Goal: Task Accomplishment & Management: Manage account settings

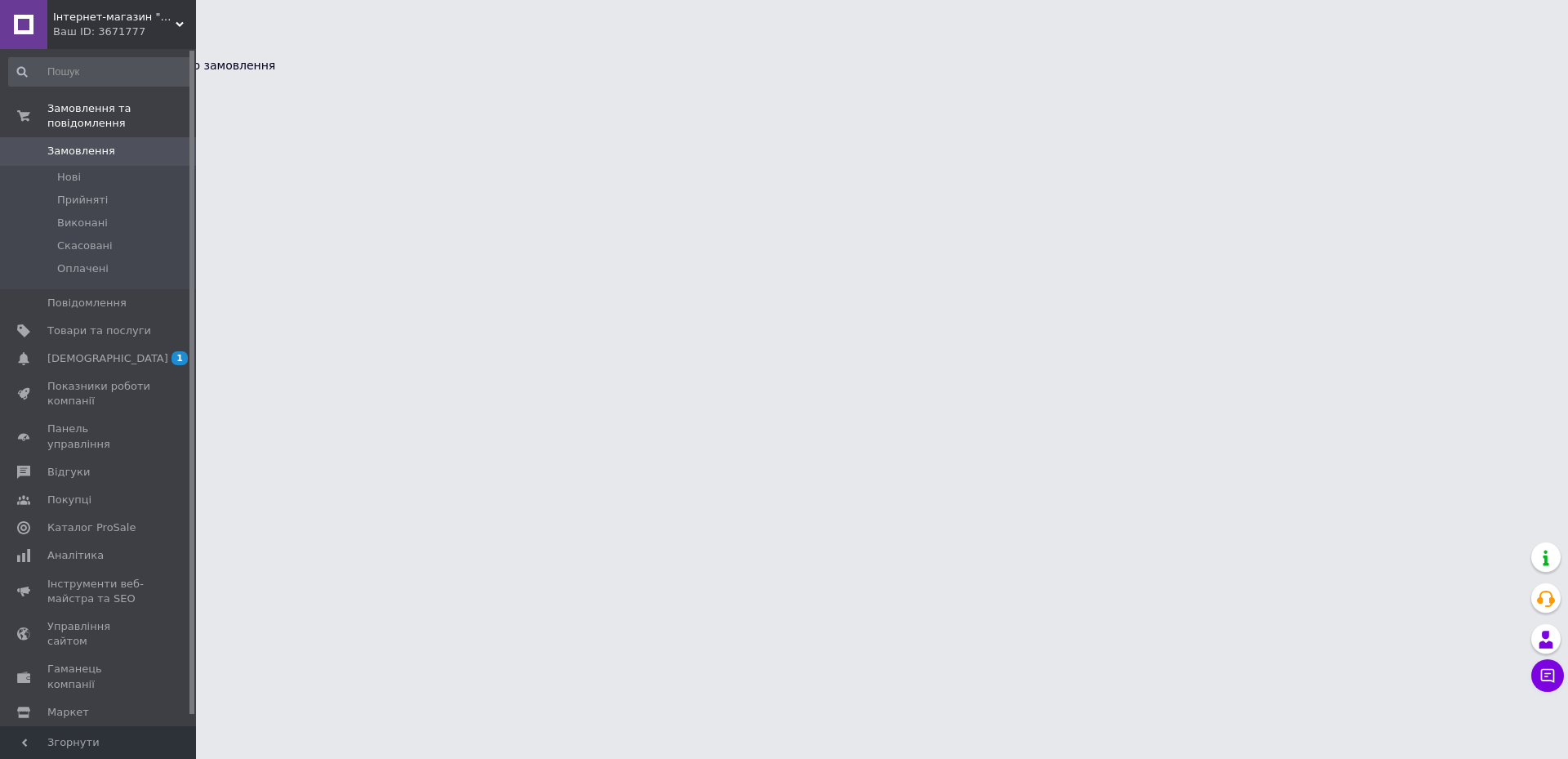
click at [13, 51] on button at bounding box center [7, 53] width 13 height 5
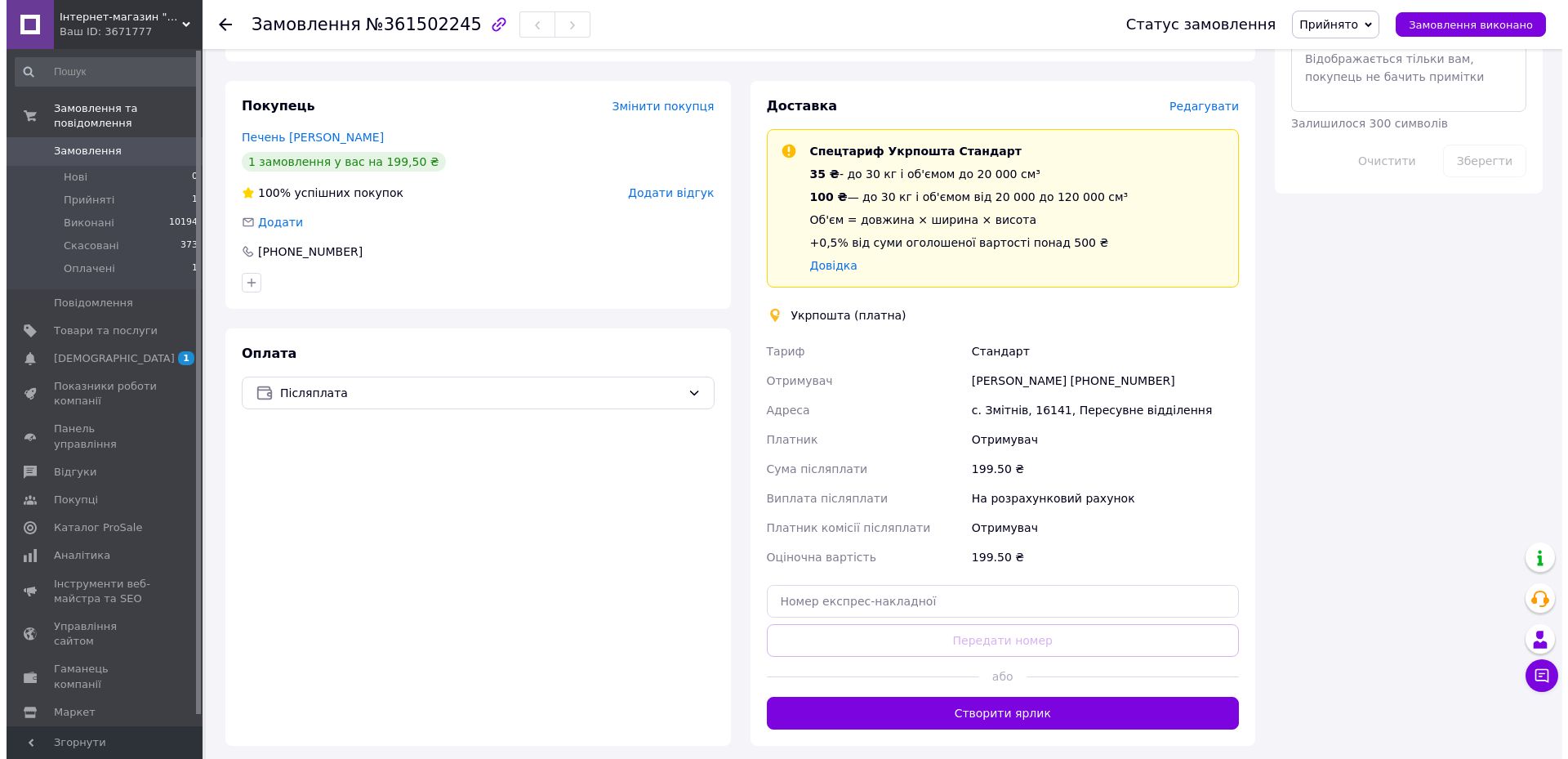
scroll to position [894, 0]
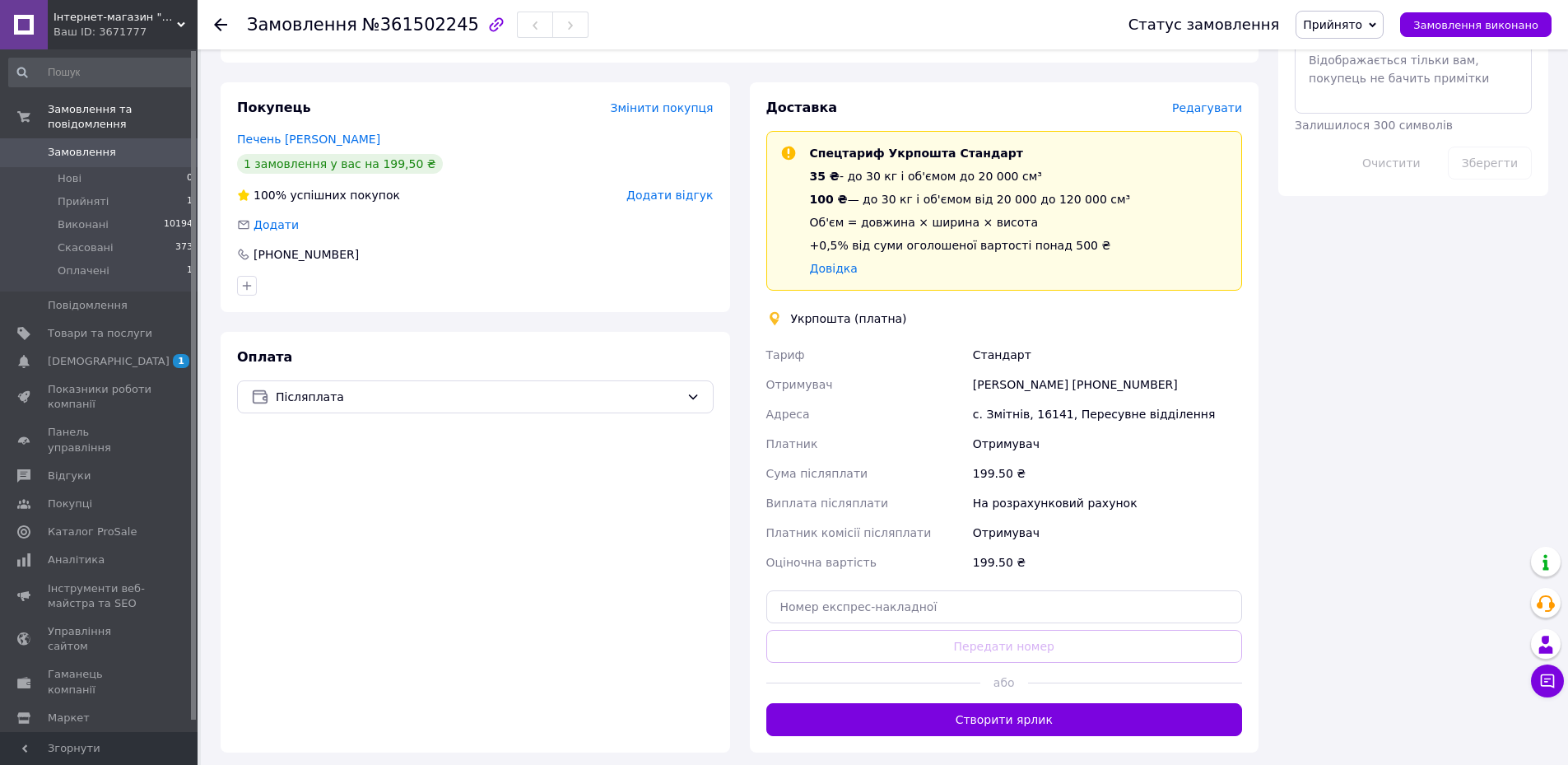
click at [1213, 109] on span "Редагувати" at bounding box center [1207, 108] width 70 height 13
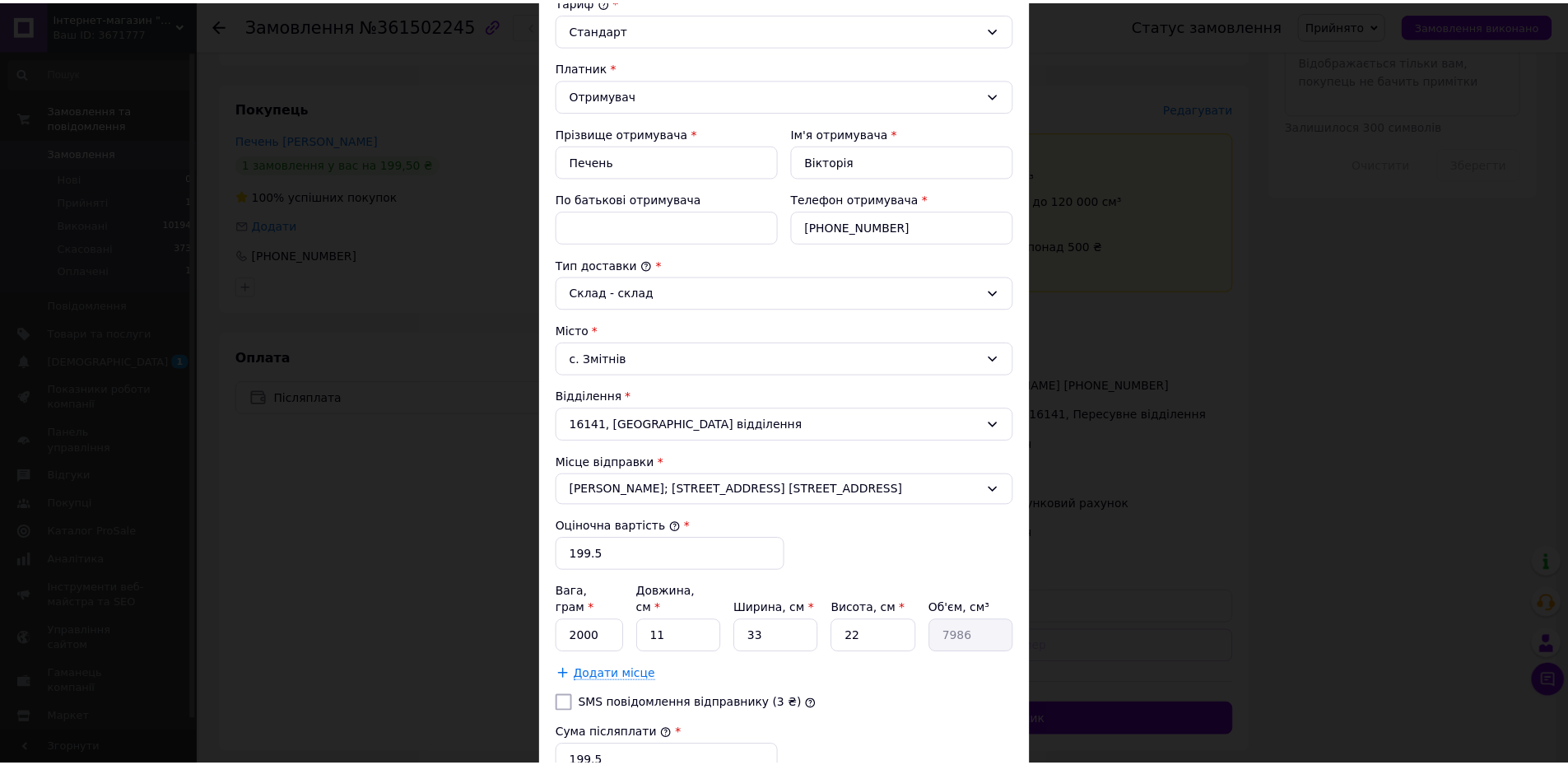
scroll to position [412, 0]
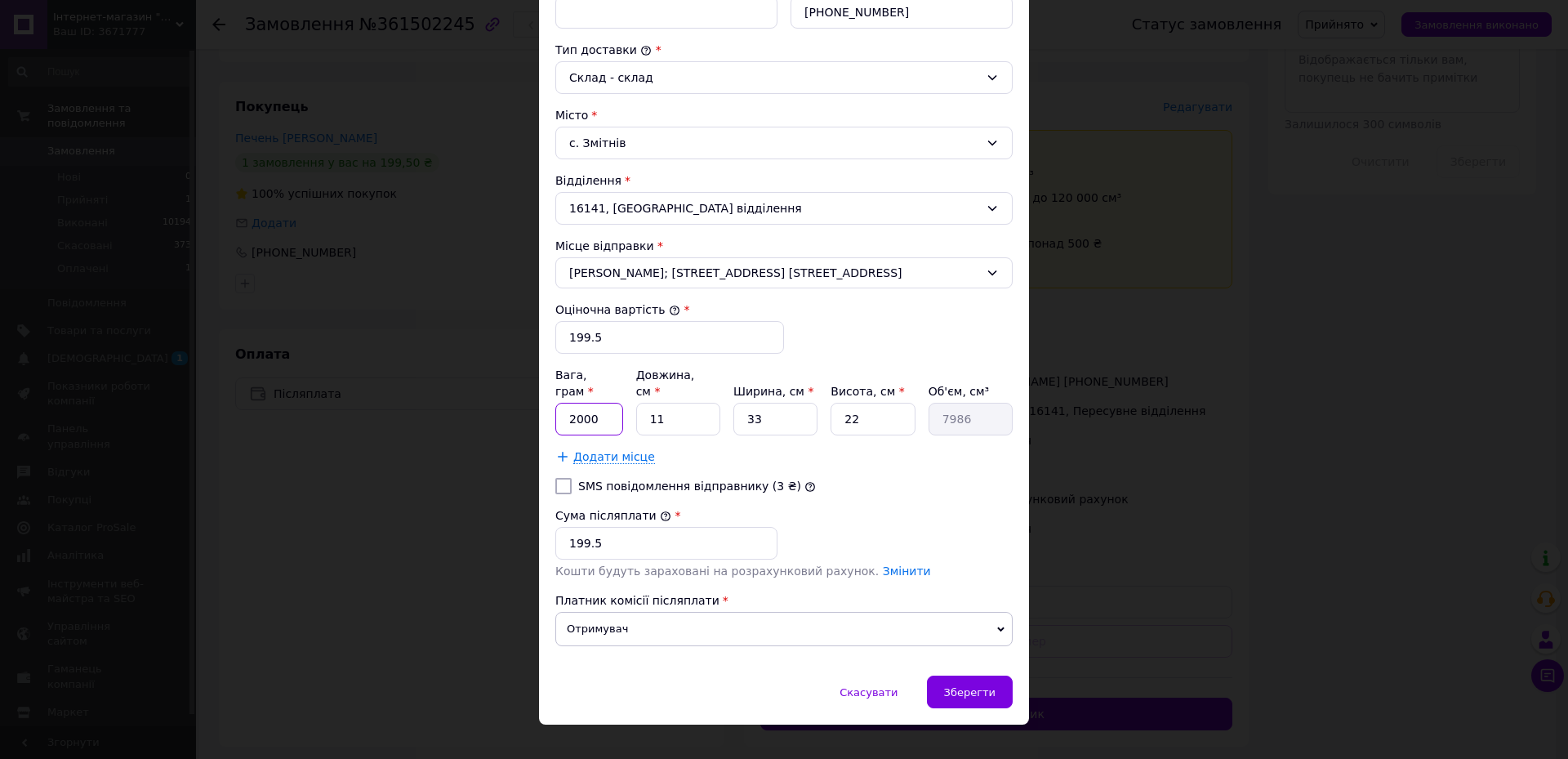
drag, startPoint x: 601, startPoint y: 400, endPoint x: 558, endPoint y: 396, distance: 43.2
click at [558, 403] on input "2000" at bounding box center [589, 419] width 68 height 33
type input "50"
drag, startPoint x: 673, startPoint y: 396, endPoint x: 631, endPoint y: 413, distance: 45.3
click at [631, 413] on div "Вага, грам * 50 Довжина, см * 11 Ширина, см * 33 Висота, см * 22 Об'єм, см³ 7986" at bounding box center [784, 401] width 457 height 69
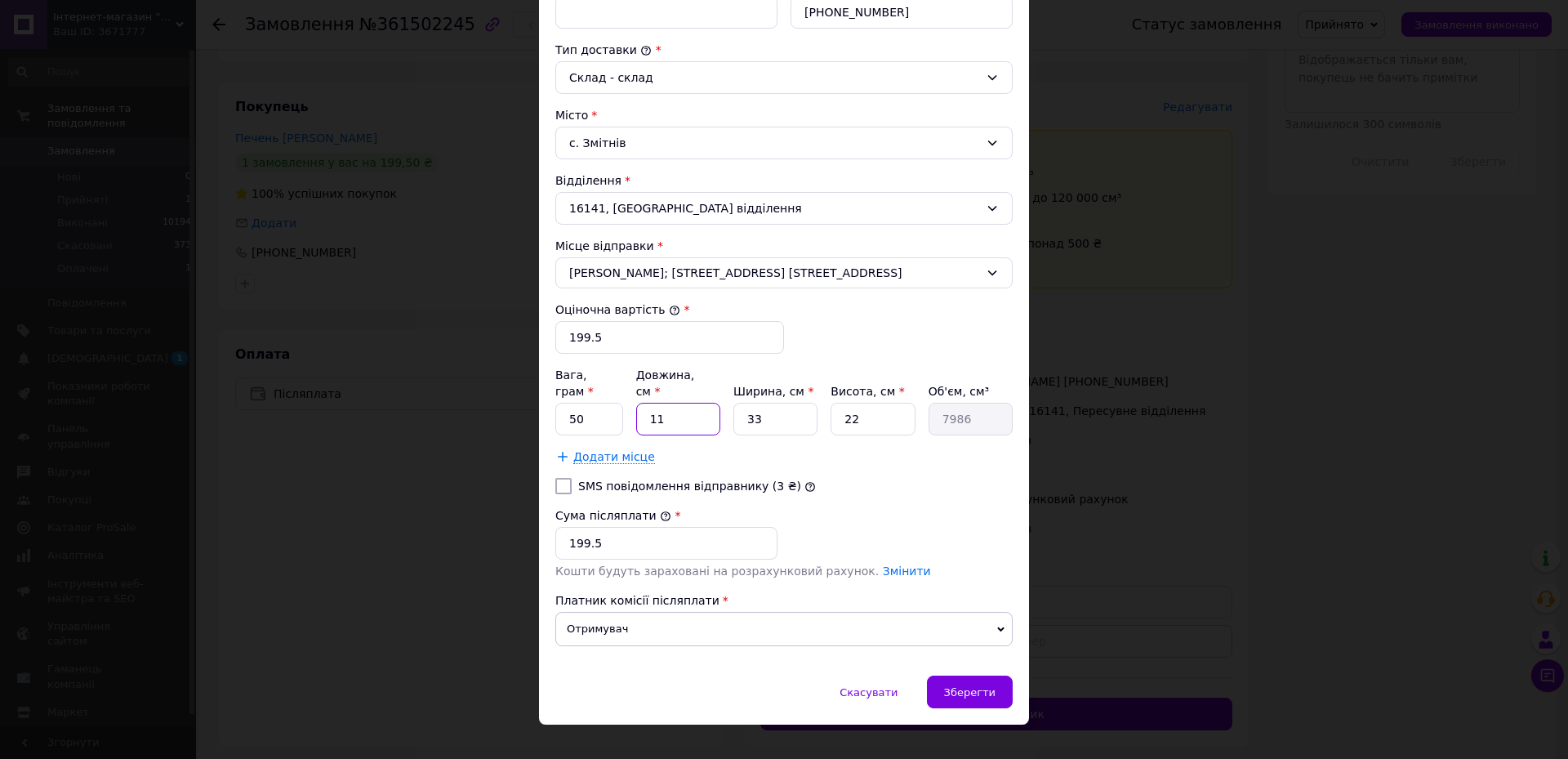
type input "2"
type input "1452"
type input "21"
type input "15246"
type input "21"
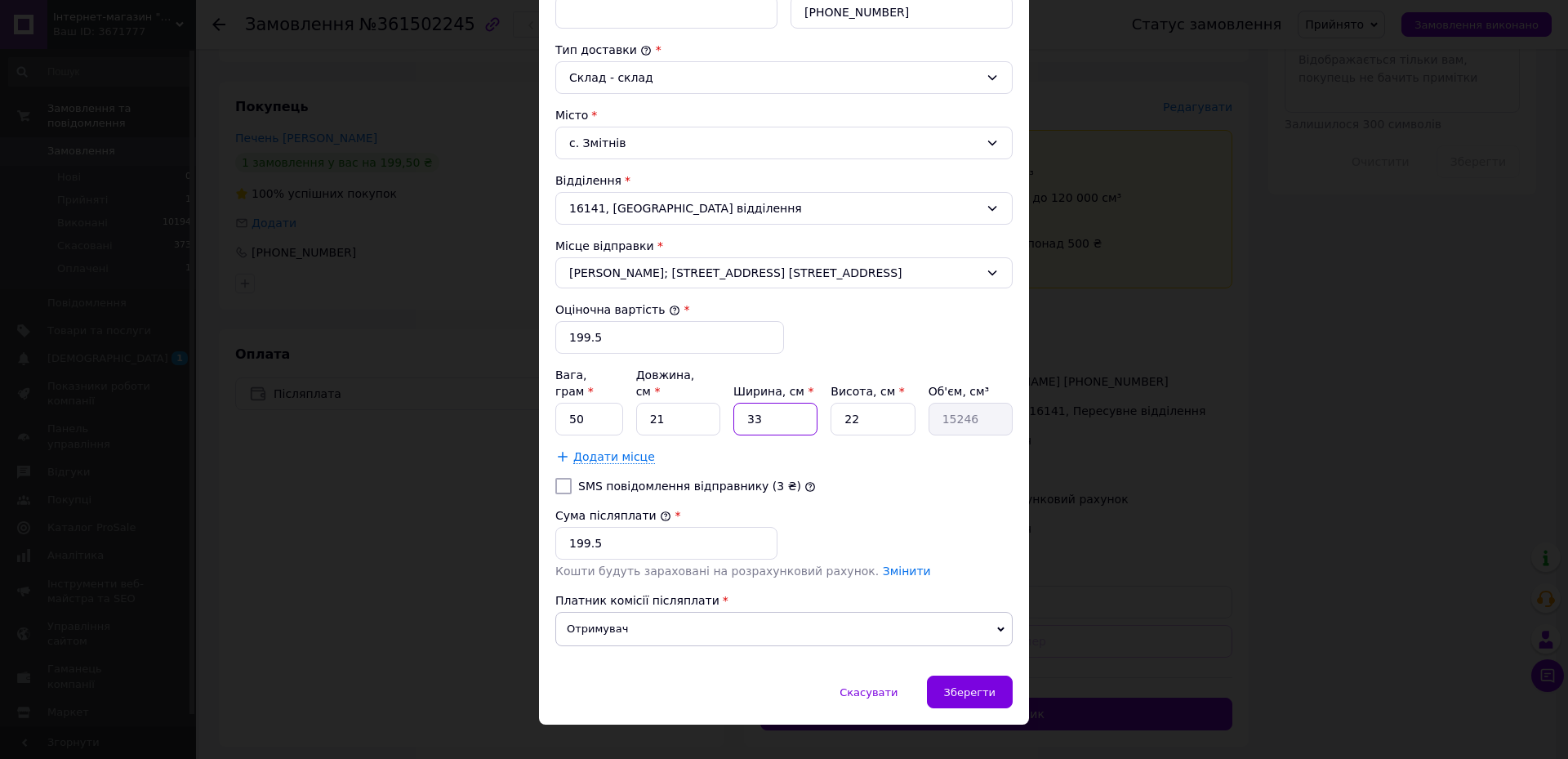
click at [766, 405] on input "33" at bounding box center [775, 419] width 84 height 33
type input "1"
type input "462"
type input "17"
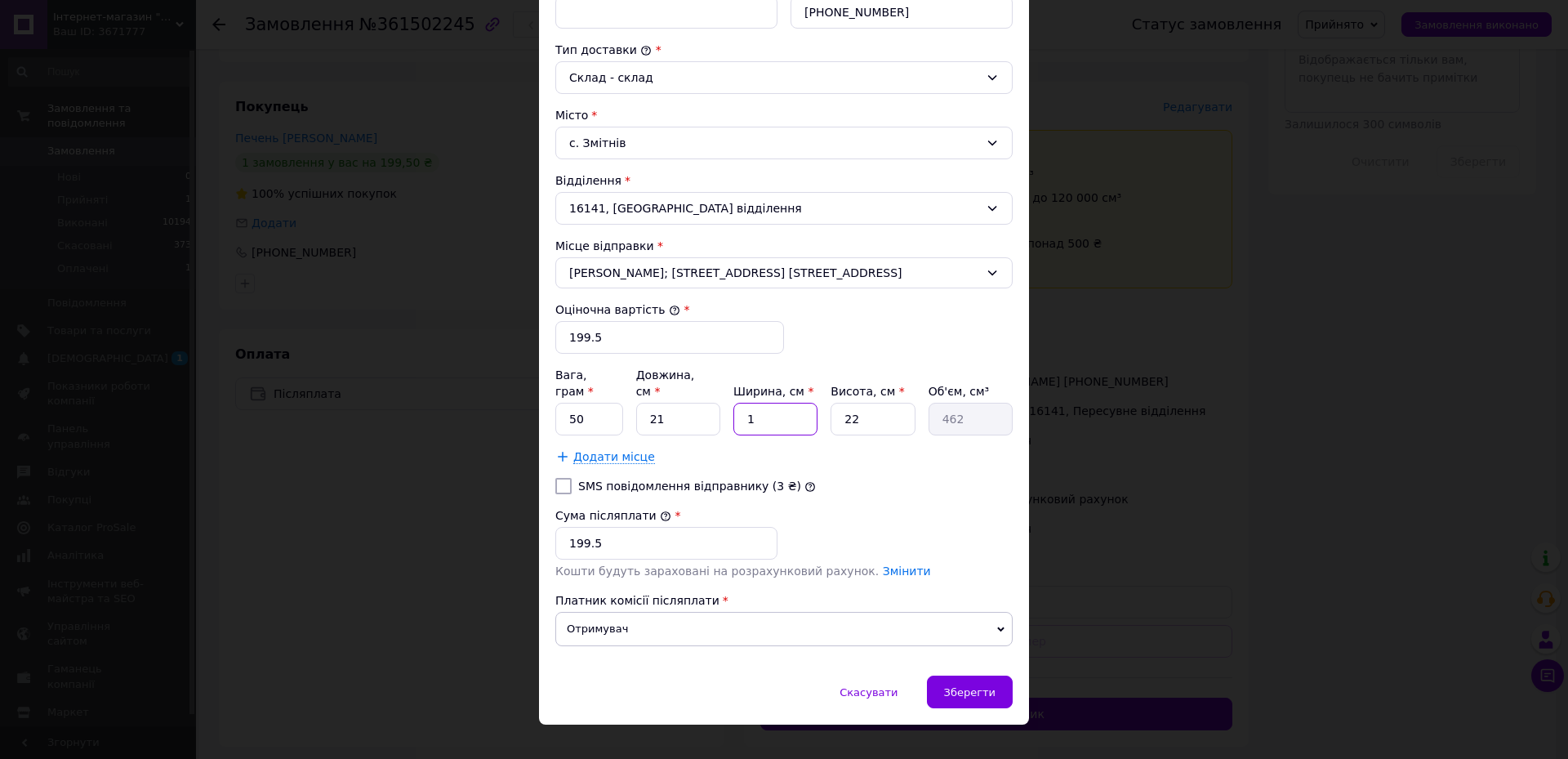
type input "7854"
type input "17"
click at [917, 384] on div "Вага, грам * 50 Довжина, см * 21 Ширина, см * 17 Висота, см * 22 Об'єм, см³ 7854" at bounding box center [784, 401] width 457 height 69
click at [882, 403] on input "22" at bounding box center [872, 419] width 84 height 33
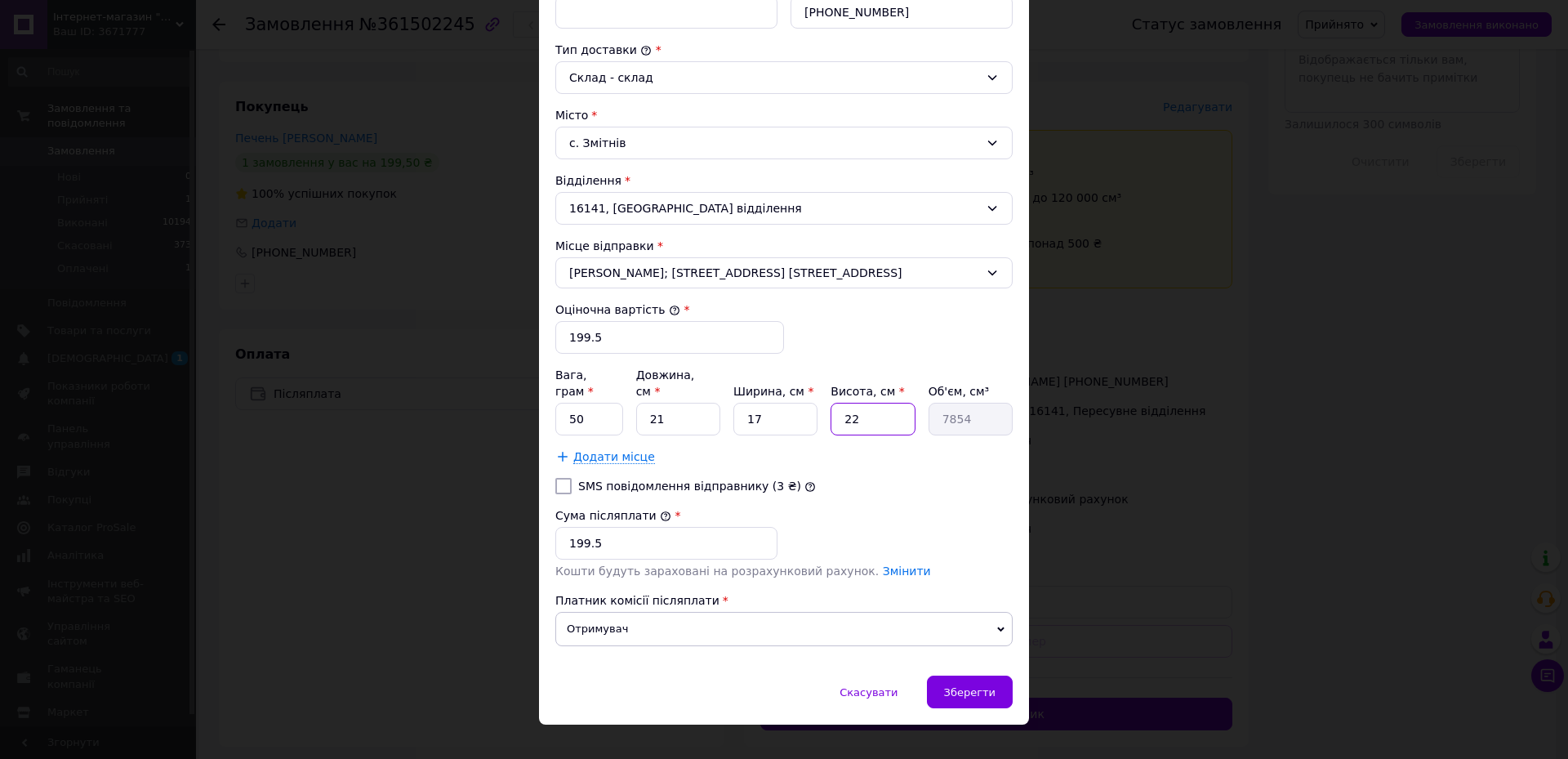
type input "7"
type input "2499"
type input "4"
type input "1428"
type input "4"
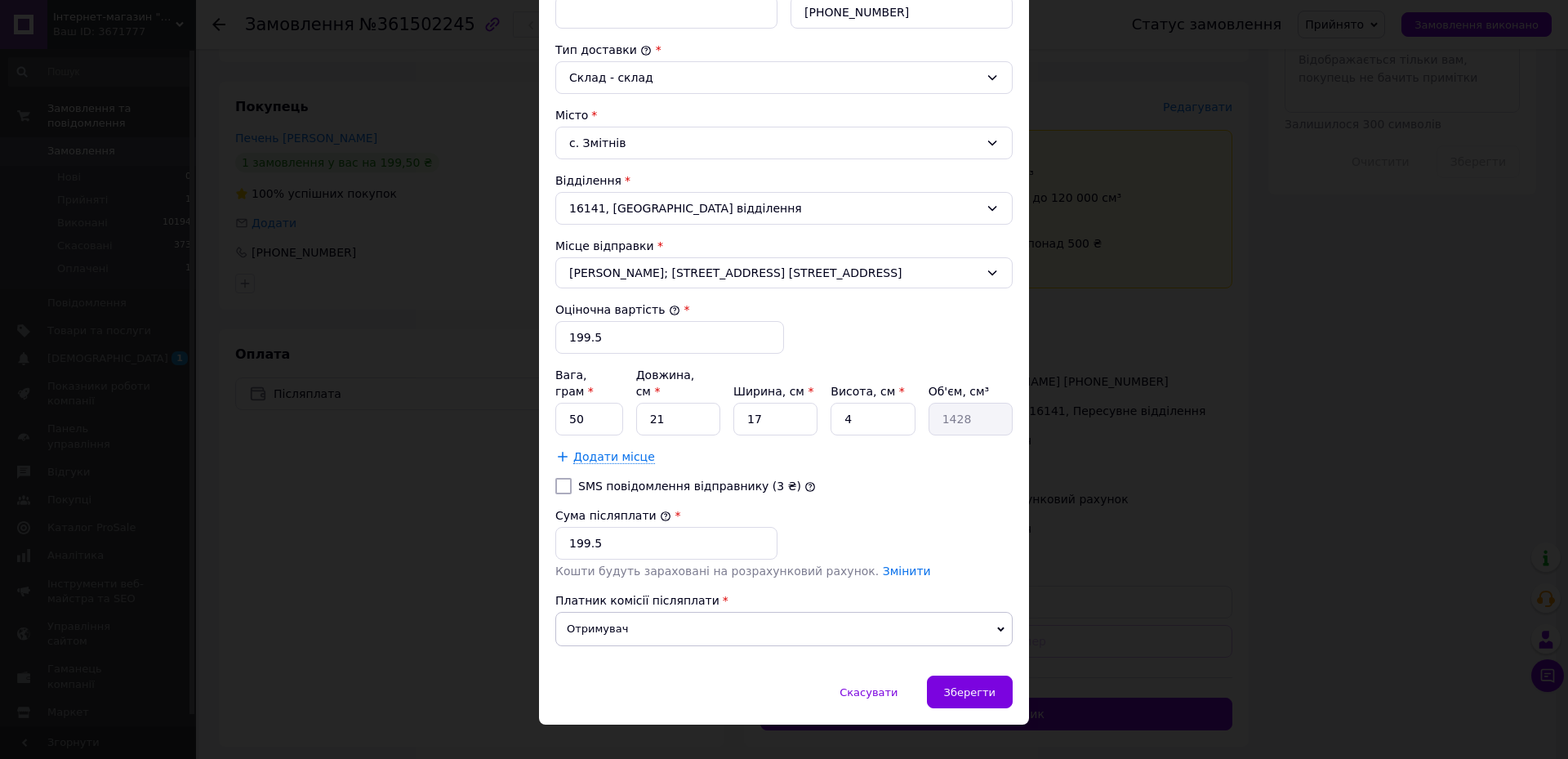
click at [910, 532] on div "Сума післяплати * 199.5" at bounding box center [784, 533] width 470 height 65
click at [970, 686] on span "Зберегти" at bounding box center [970, 692] width 52 height 13
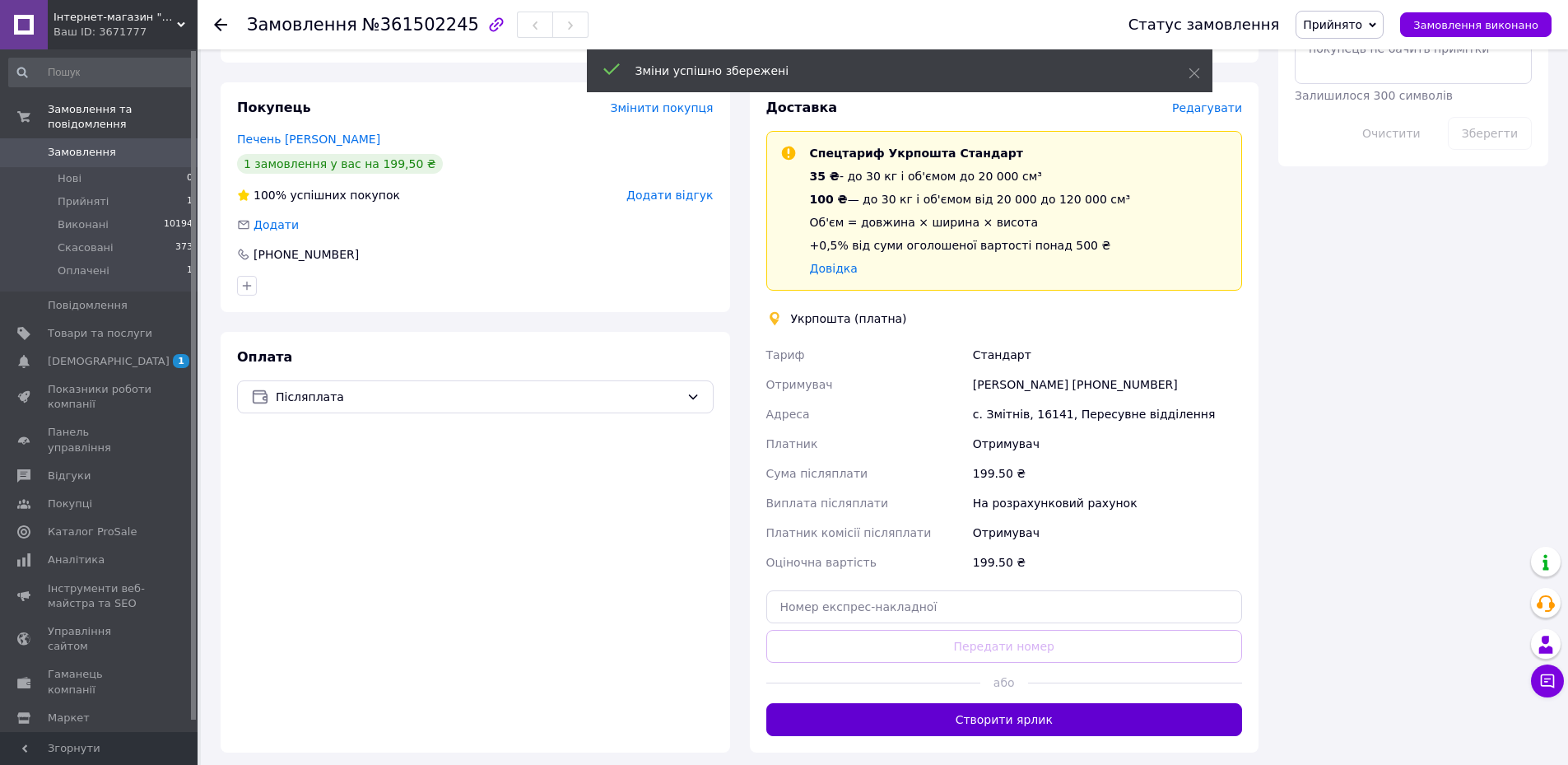
click at [1005, 727] on button "Створити ярлик" at bounding box center [1005, 720] width 477 height 33
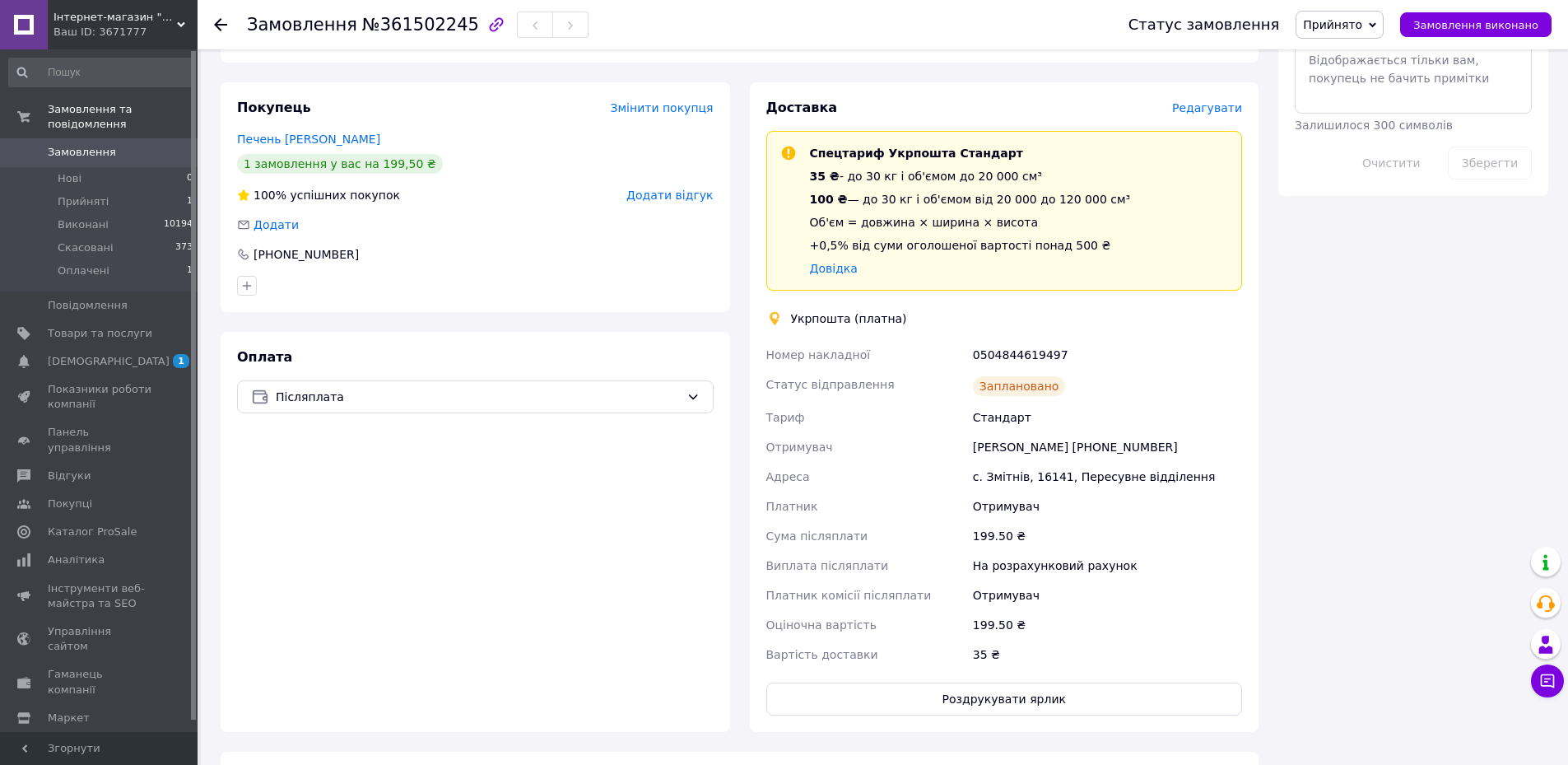
click at [1044, 352] on div "0504844619497" at bounding box center [1107, 355] width 275 height 29
copy div "0504844619497"
